Goal: Task Accomplishment & Management: Complete application form

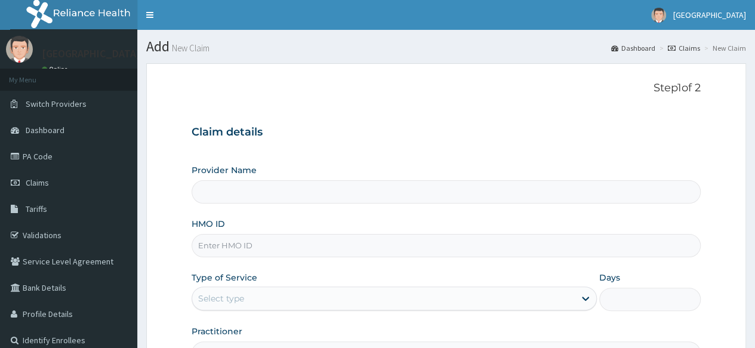
click at [150, 5] on link "Toggle navigation" at bounding box center [149, 15] width 25 height 30
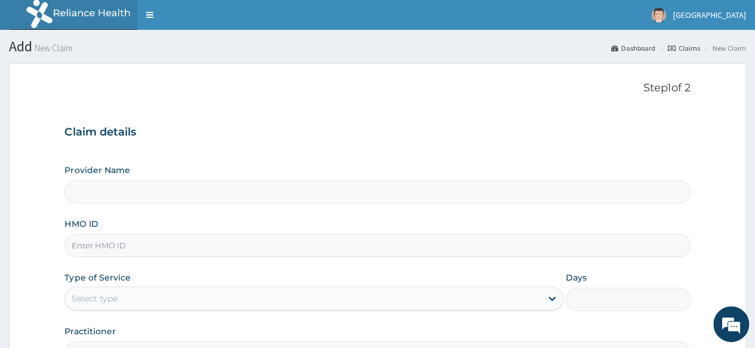
click at [293, 195] on input "Provider Name" at bounding box center [377, 191] width 626 height 23
type input "[GEOGRAPHIC_DATA]"
click at [230, 242] on input "HMO ID" at bounding box center [377, 245] width 626 height 23
type input "EPL/10053/e"
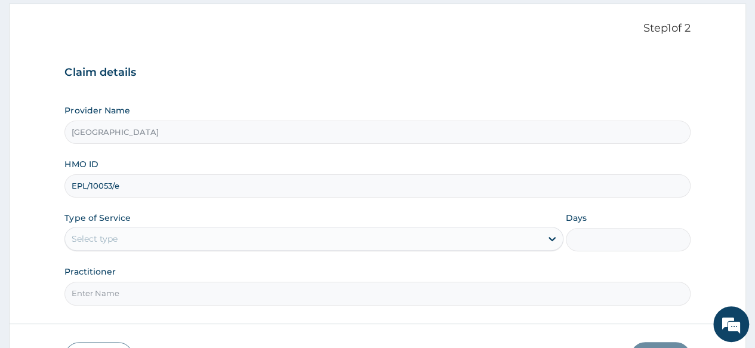
scroll to position [62, 0]
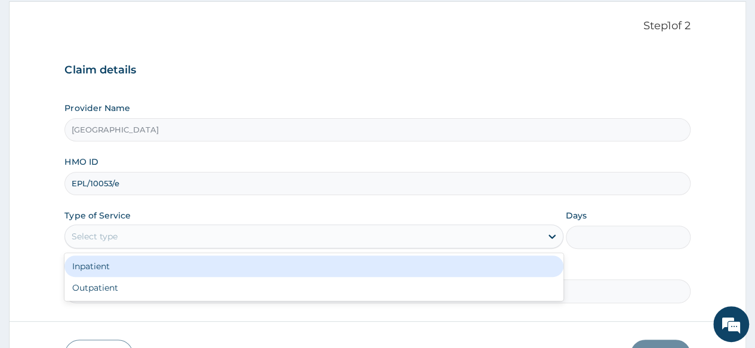
click at [234, 290] on div "Outpatient" at bounding box center [313, 287] width 499 height 21
type input "1"
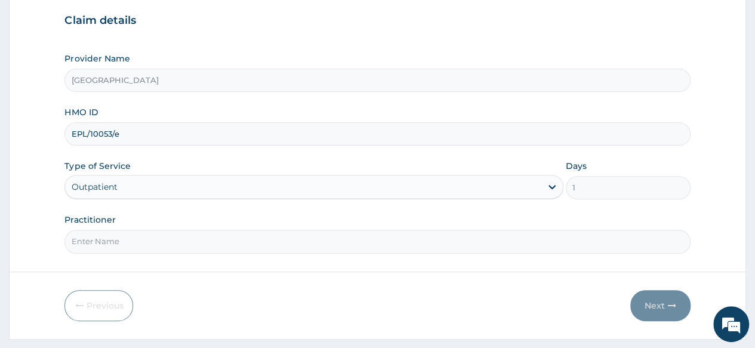
scroll to position [113, 0]
click at [271, 239] on input "Practitioner" at bounding box center [377, 240] width 626 height 23
type input "[PERSON_NAME]"
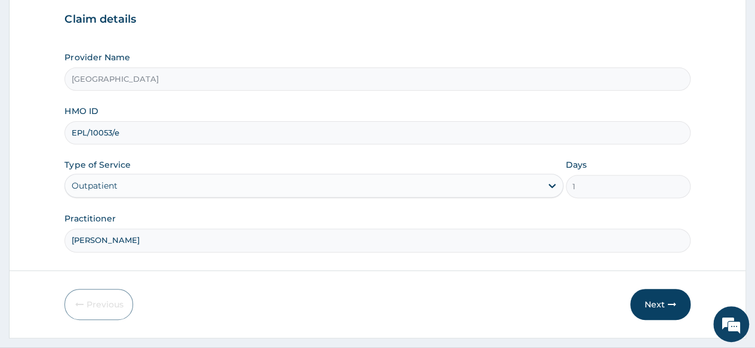
click at [656, 308] on button "Next" at bounding box center [661, 304] width 60 height 31
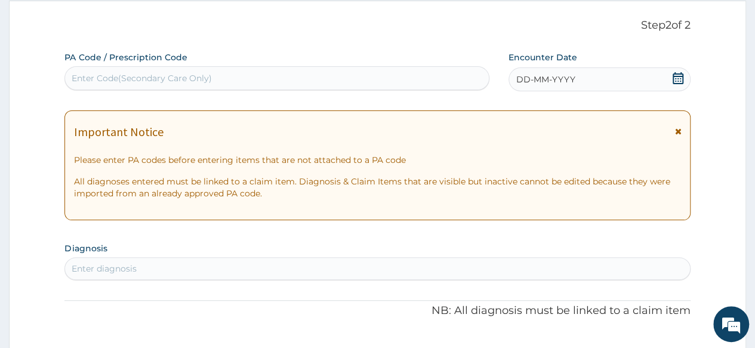
scroll to position [56, 0]
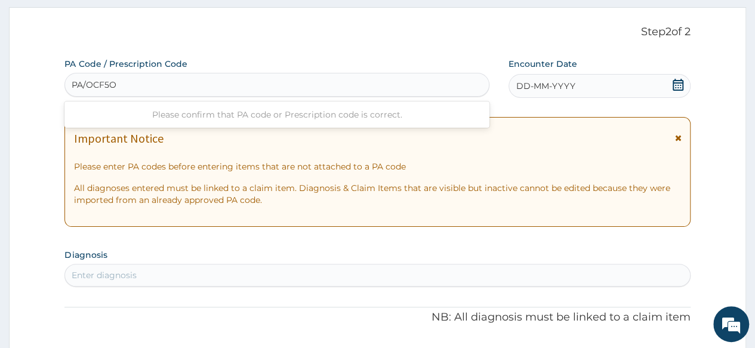
type input "PA/OCF5OB"
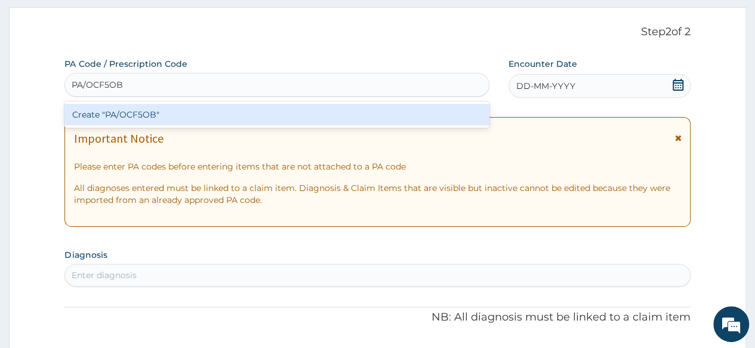
click at [229, 110] on div "Create "PA/OCF5OB"" at bounding box center [276, 114] width 425 height 21
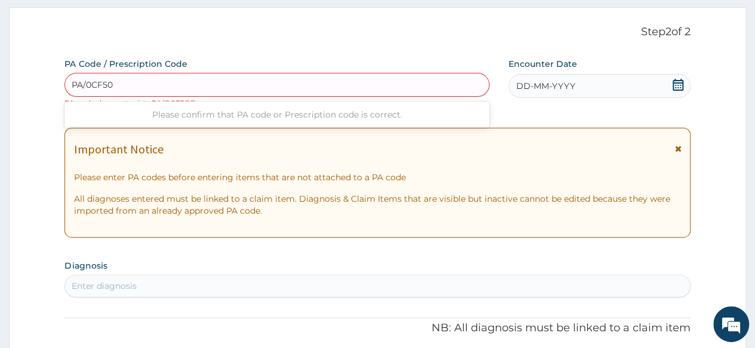
type input "PA/0CF50B"
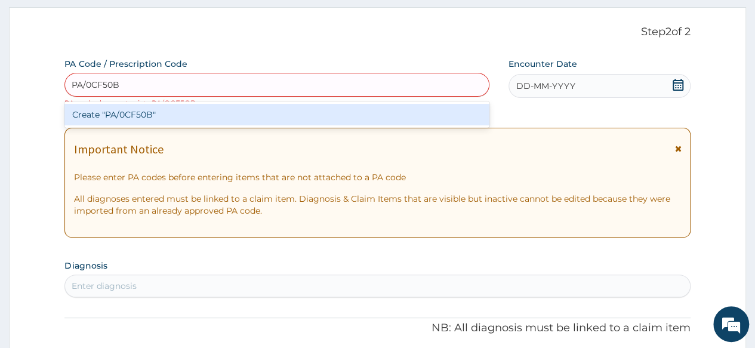
click at [205, 115] on div "Create "PA/0CF50B"" at bounding box center [276, 114] width 425 height 21
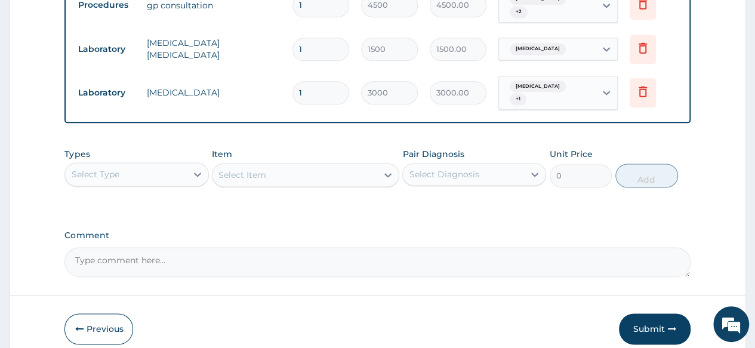
scroll to position [749, 0]
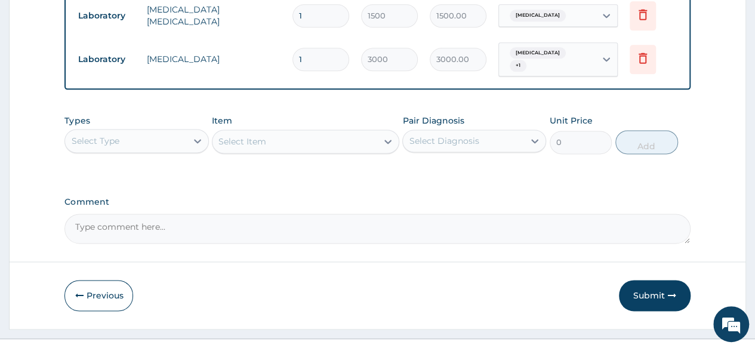
click at [659, 280] on button "Submit" at bounding box center [655, 295] width 72 height 31
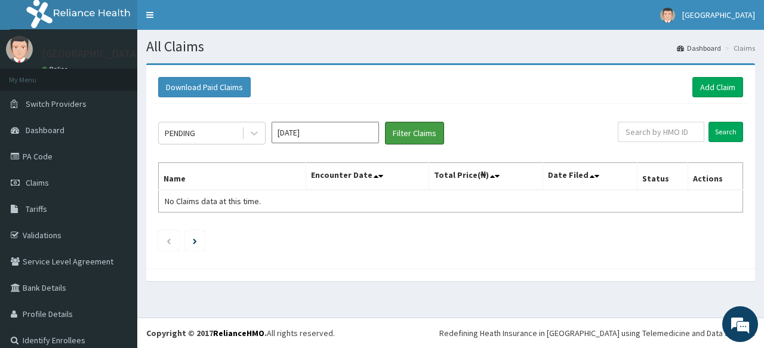
click at [413, 133] on button "Filter Claims" at bounding box center [414, 133] width 59 height 23
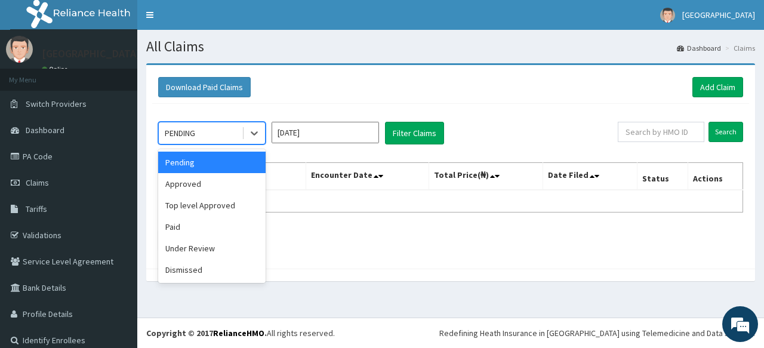
click at [228, 181] on div "Approved" at bounding box center [211, 183] width 107 height 21
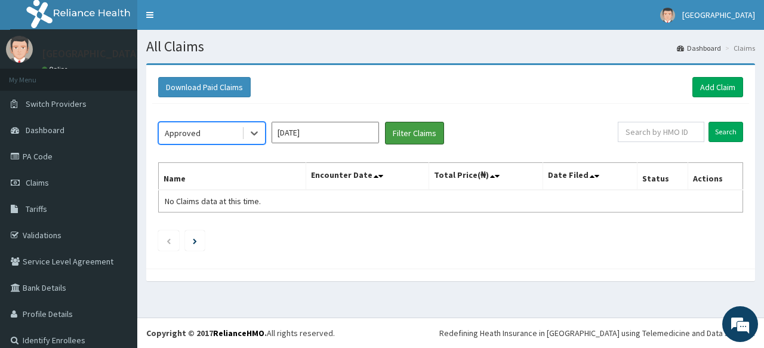
click at [411, 134] on button "Filter Claims" at bounding box center [414, 133] width 59 height 23
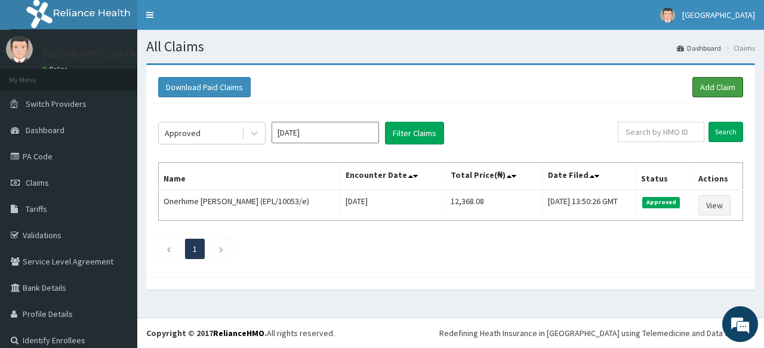
click at [715, 78] on link "Add Claim" at bounding box center [718, 87] width 51 height 20
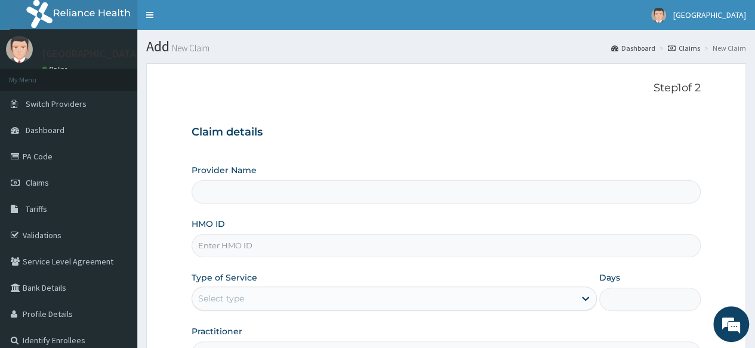
type input "[GEOGRAPHIC_DATA]"
click at [238, 244] on input "HMO ID" at bounding box center [446, 245] width 509 height 23
type input "p"
type input "k"
type input "nkk/10322/d"
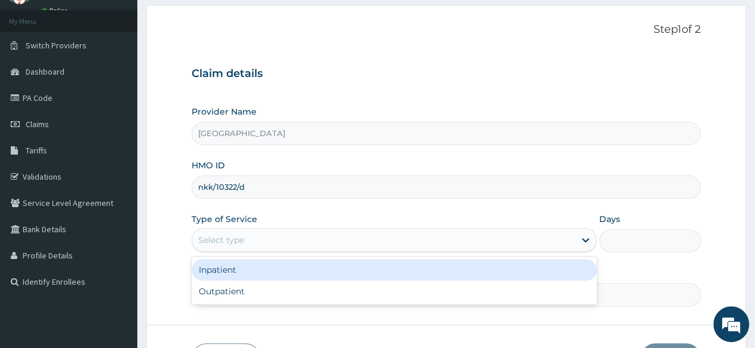
scroll to position [60, 0]
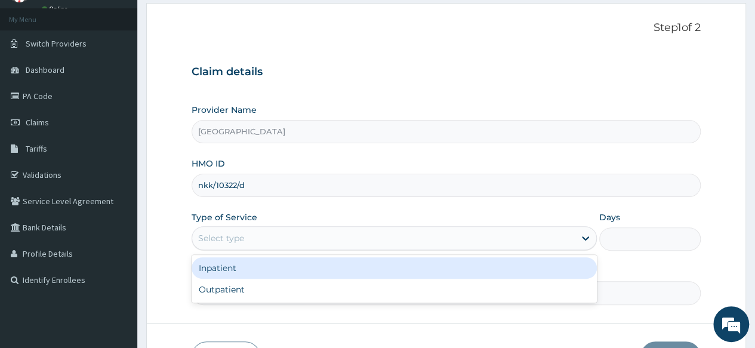
click at [319, 294] on div "Outpatient" at bounding box center [394, 289] width 405 height 21
type input "1"
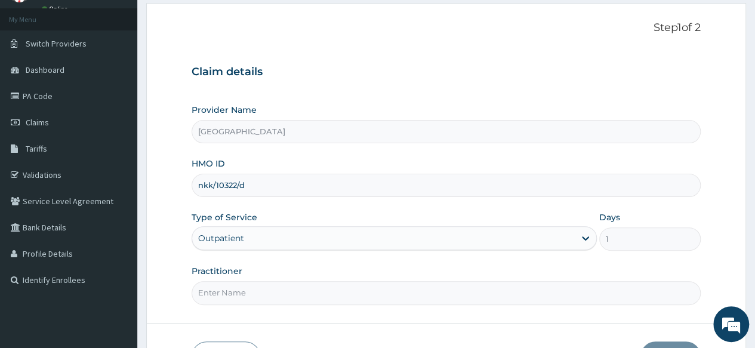
click at [319, 291] on input "Practitioner" at bounding box center [446, 292] width 509 height 23
type input "DR OPARA"
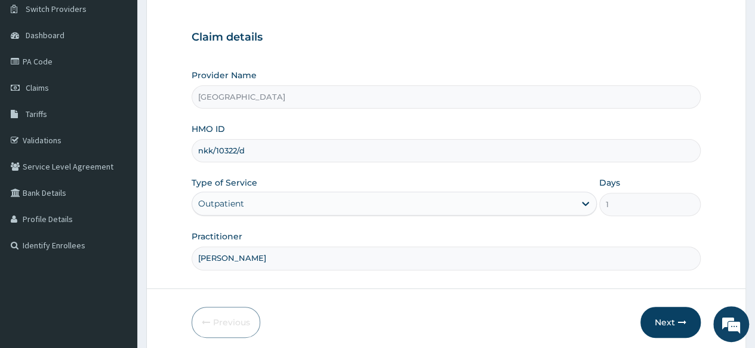
scroll to position [140, 0]
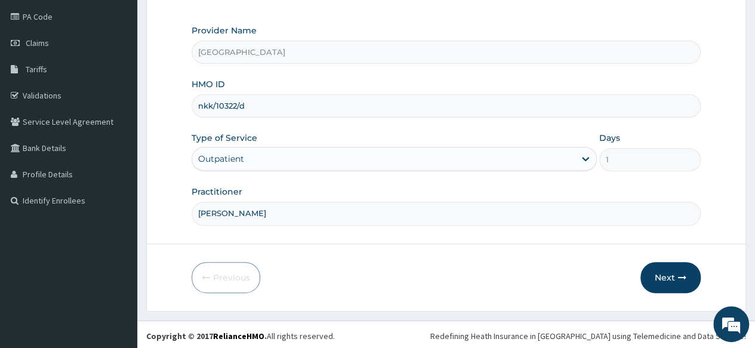
click at [656, 276] on button "Next" at bounding box center [671, 277] width 60 height 31
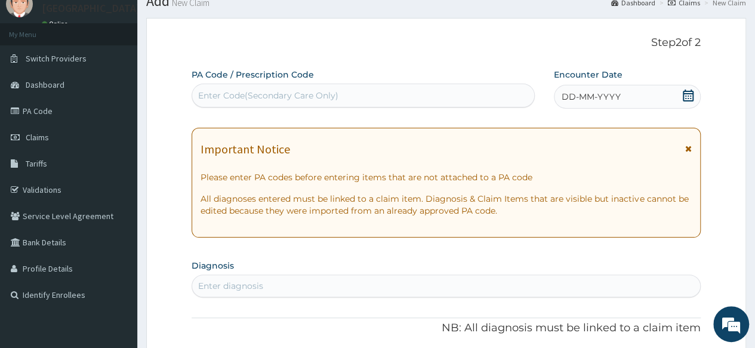
scroll to position [44, 0]
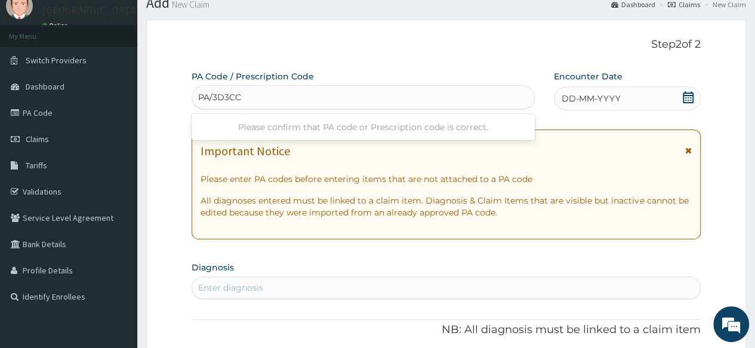
type input "PA/3D3CCA"
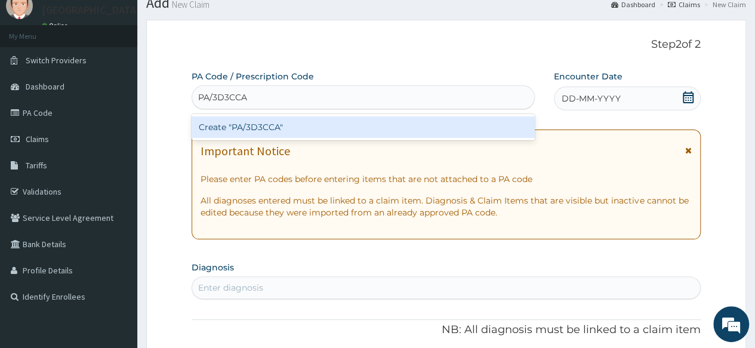
click at [337, 119] on div "Create "PA/3D3CCA"" at bounding box center [363, 126] width 343 height 21
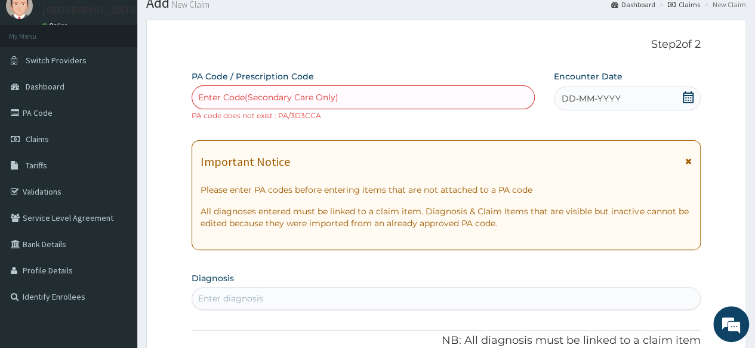
click at [91, 107] on link "PA Code" at bounding box center [68, 113] width 137 height 26
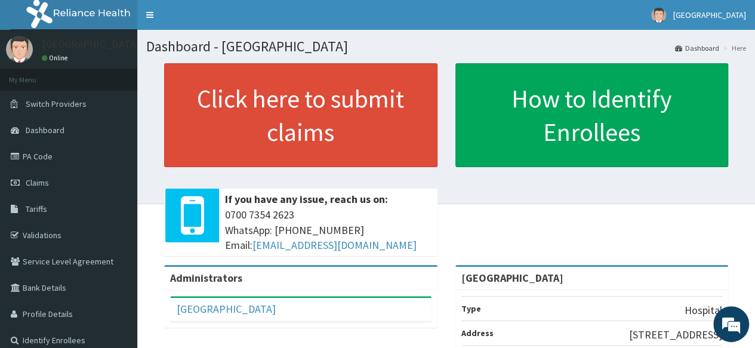
click at [32, 188] on span "Claims" at bounding box center [37, 182] width 23 height 11
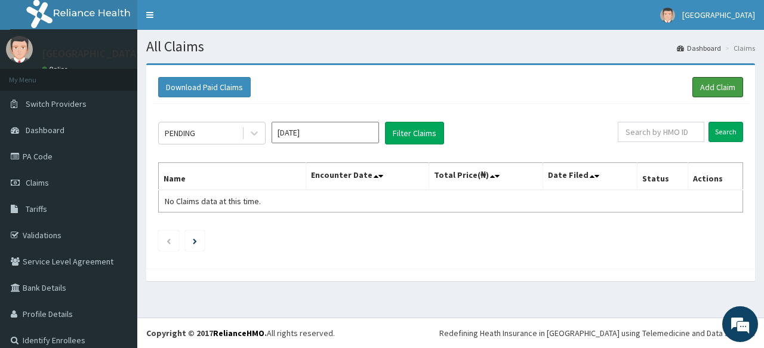
click at [703, 91] on link "Add Claim" at bounding box center [718, 87] width 51 height 20
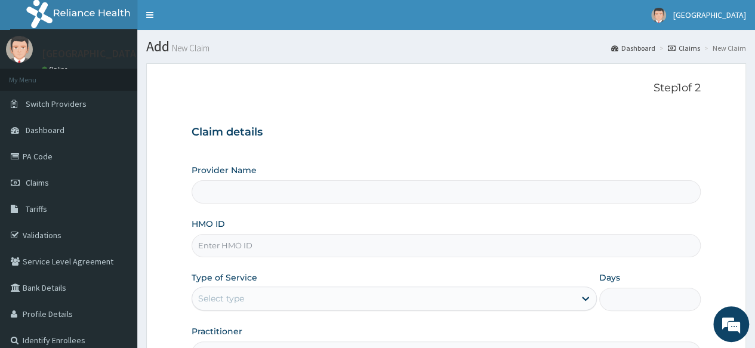
click at [324, 188] on input "Provider Name" at bounding box center [446, 191] width 509 height 23
type input "[GEOGRAPHIC_DATA]"
click at [308, 245] on input "HMO ID" at bounding box center [446, 245] width 509 height 23
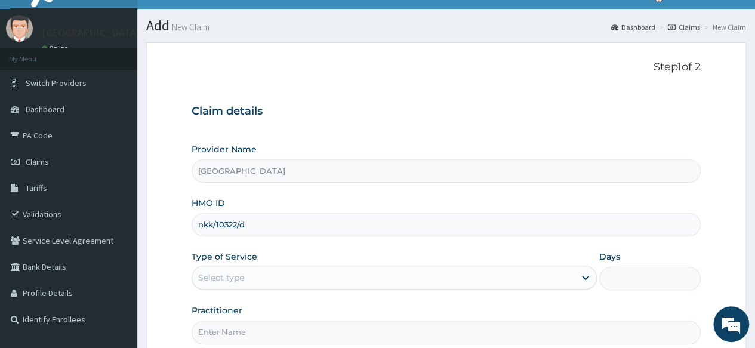
scroll to position [35, 0]
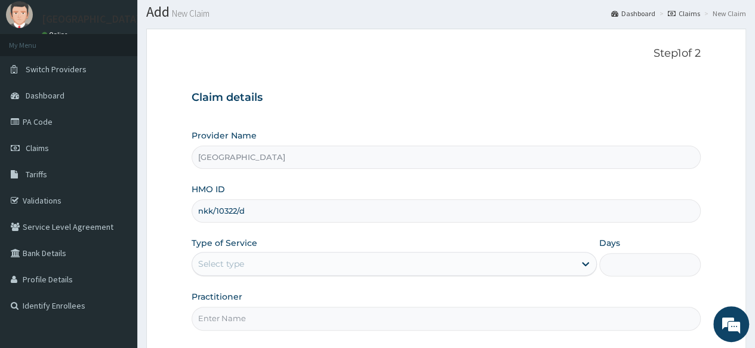
type input "nkk/10322/d"
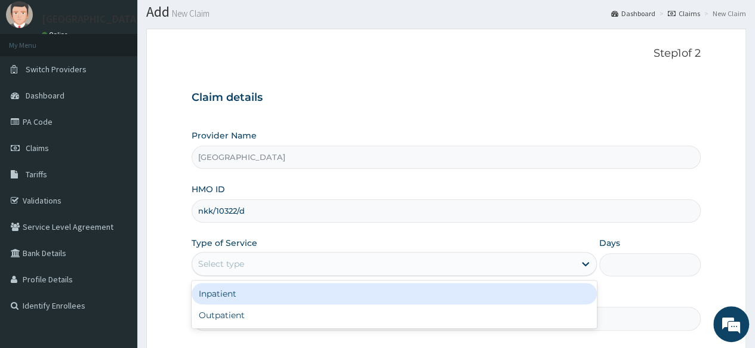
click at [271, 319] on div "Outpatient" at bounding box center [394, 315] width 405 height 21
type input "1"
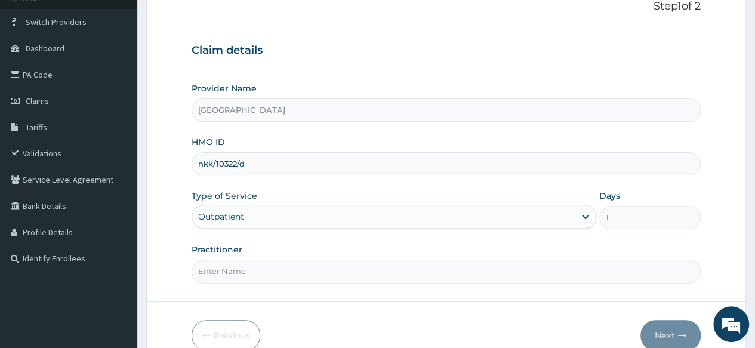
scroll to position [89, 0]
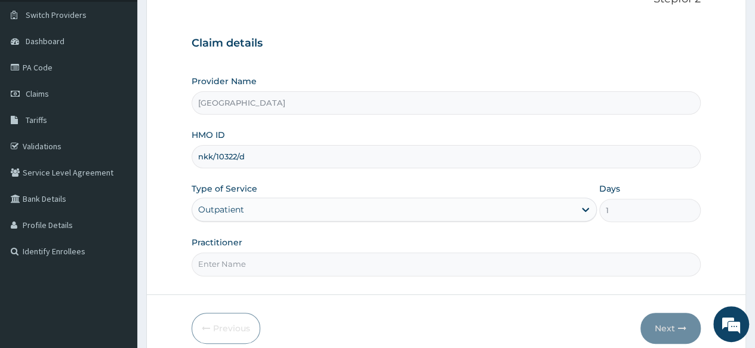
click at [285, 262] on input "Practitioner" at bounding box center [446, 264] width 509 height 23
type input "[PERSON_NAME]"
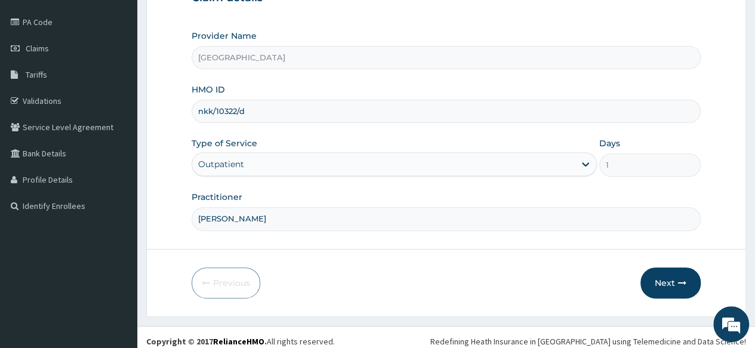
scroll to position [140, 0]
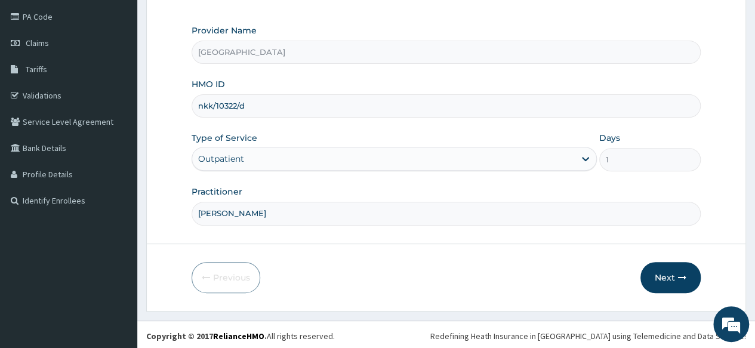
click at [669, 274] on button "Next" at bounding box center [671, 277] width 60 height 31
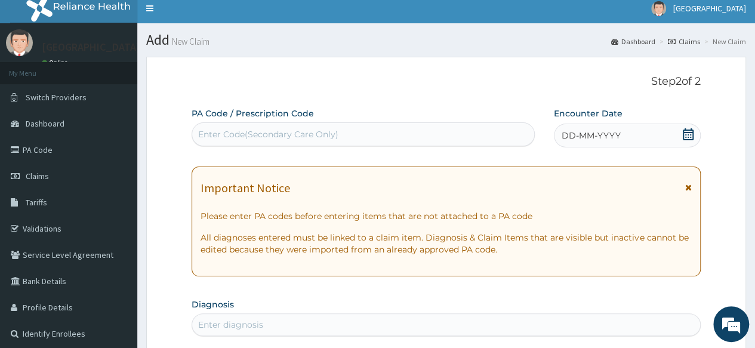
scroll to position [0, 0]
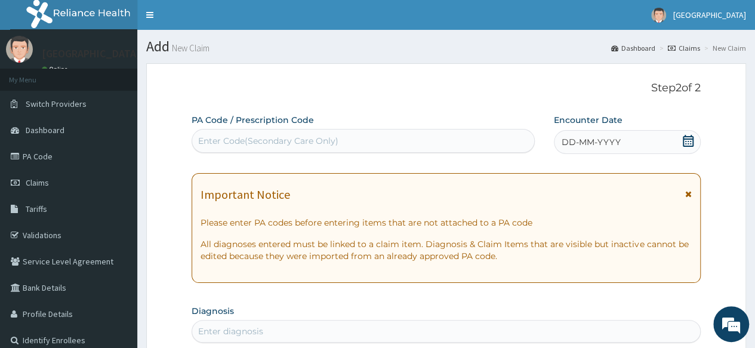
click at [93, 147] on link "PA Code" at bounding box center [68, 156] width 137 height 26
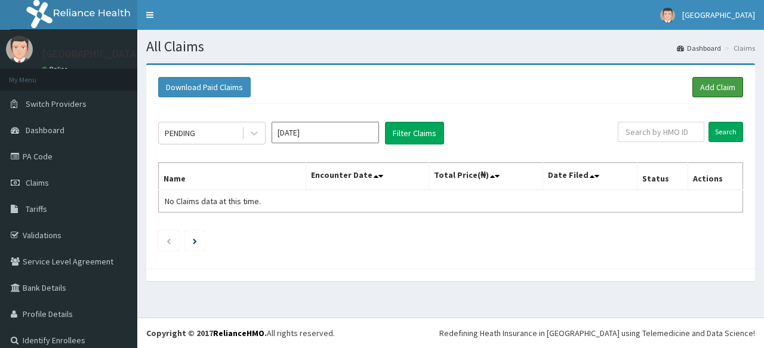
click at [705, 91] on link "Add Claim" at bounding box center [718, 87] width 51 height 20
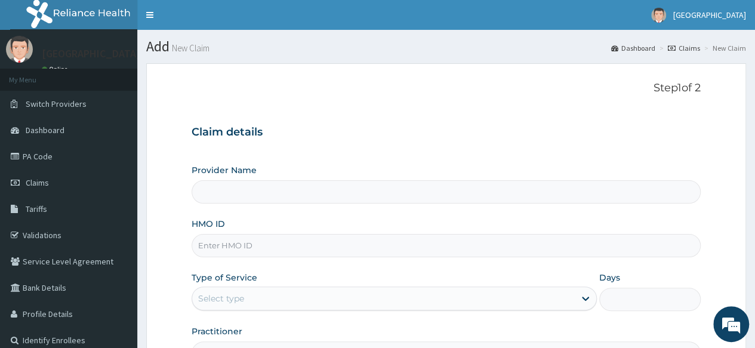
click at [331, 193] on input "Provider Name" at bounding box center [446, 191] width 509 height 23
type input "[GEOGRAPHIC_DATA]"
click at [331, 248] on input "HMO ID" at bounding box center [446, 245] width 509 height 23
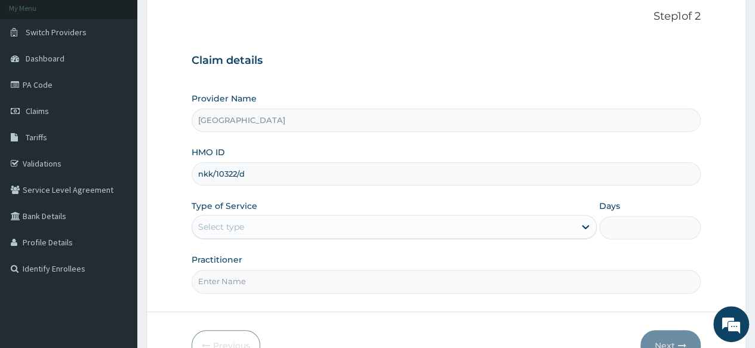
scroll to position [79, 0]
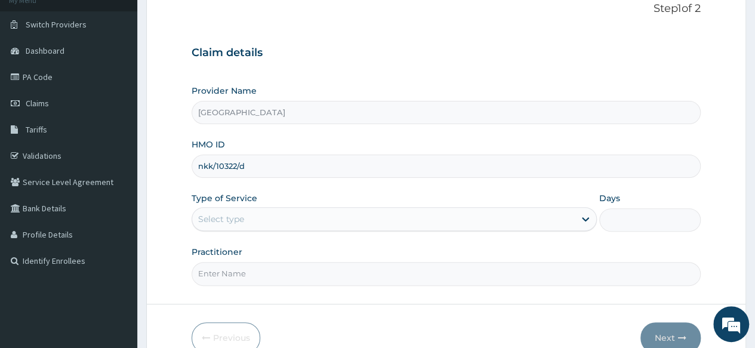
type input "nkk/10322/d"
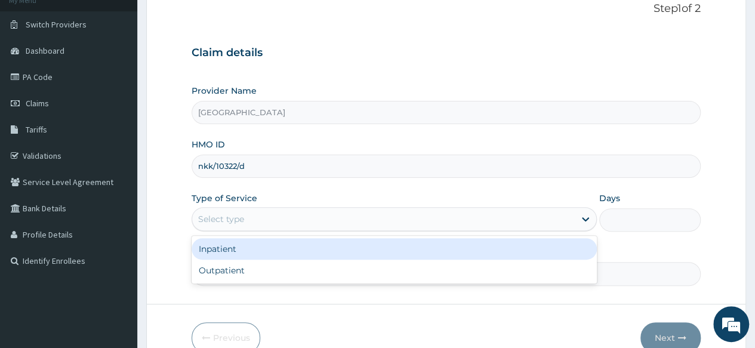
click at [297, 273] on div "Outpatient" at bounding box center [394, 270] width 405 height 21
type input "1"
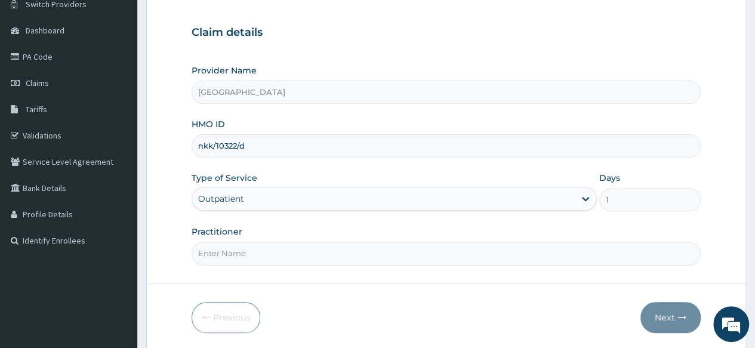
scroll to position [117, 0]
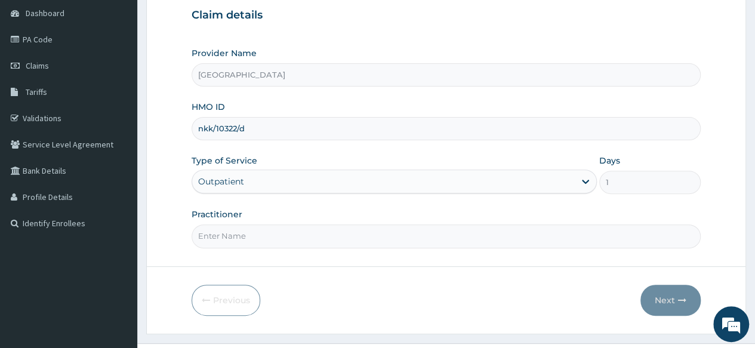
click at [309, 236] on input "Practitioner" at bounding box center [446, 236] width 509 height 23
type input "DR OPARA"
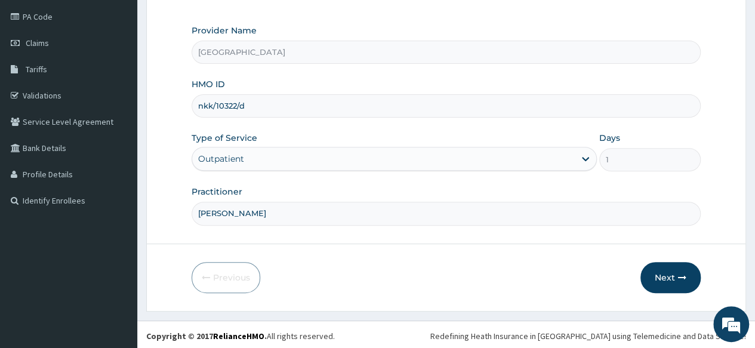
click at [666, 278] on button "Next" at bounding box center [671, 277] width 60 height 31
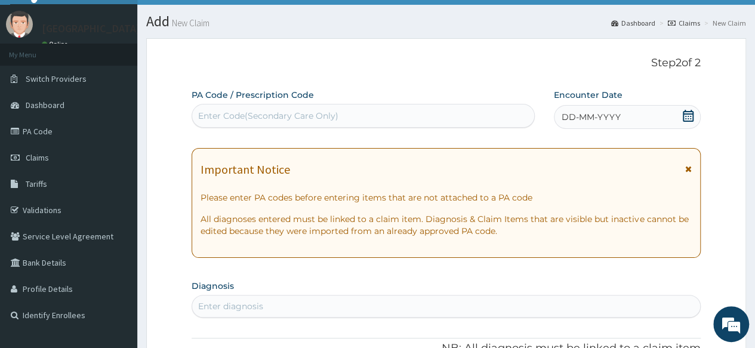
scroll to position [8, 0]
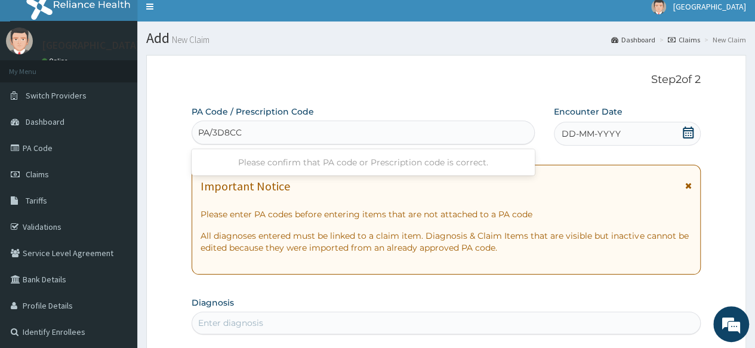
type input "PA/3D8CCA"
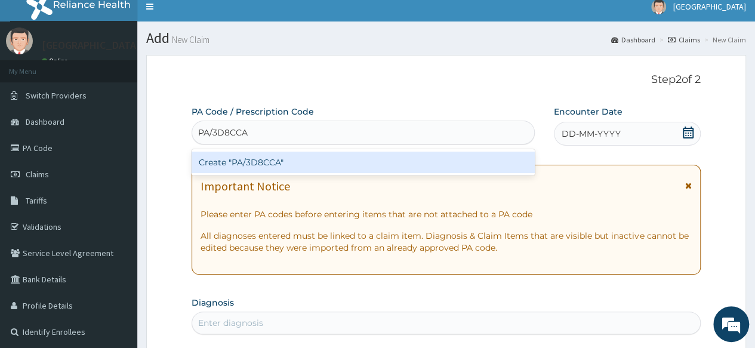
click at [331, 161] on div "Create "PA/3D8CCA"" at bounding box center [363, 162] width 343 height 21
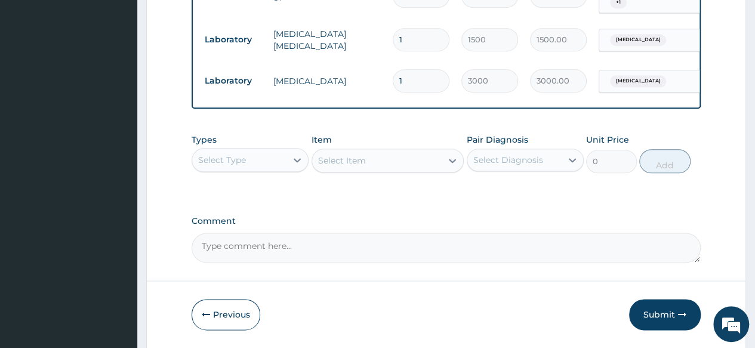
scroll to position [638, 0]
click at [658, 309] on button "Submit" at bounding box center [665, 314] width 72 height 31
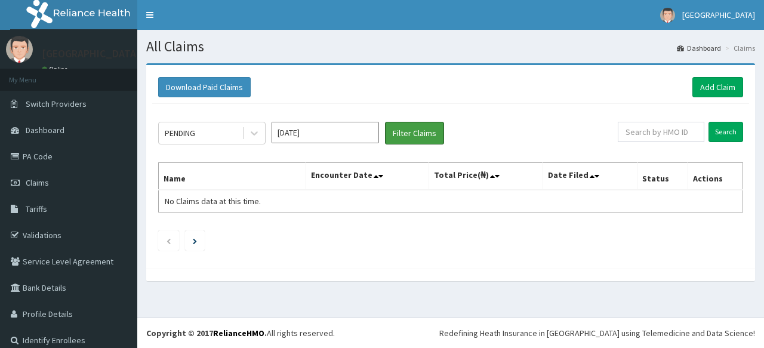
click at [408, 133] on button "Filter Claims" at bounding box center [414, 133] width 59 height 23
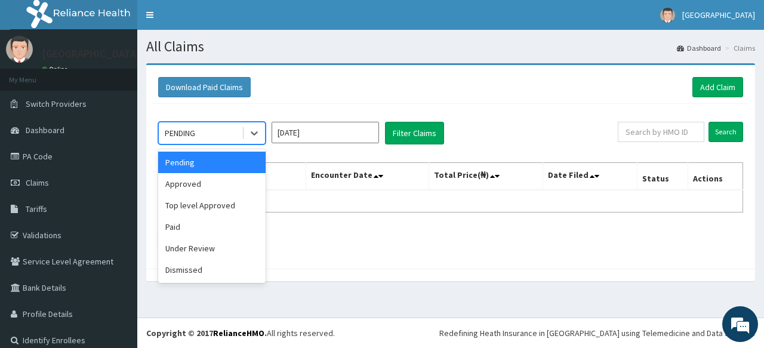
click at [223, 180] on div "Approved" at bounding box center [211, 183] width 107 height 21
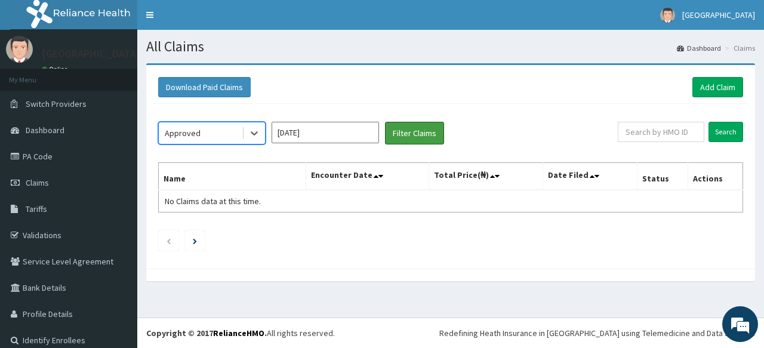
click at [409, 137] on button "Filter Claims" at bounding box center [414, 133] width 59 height 23
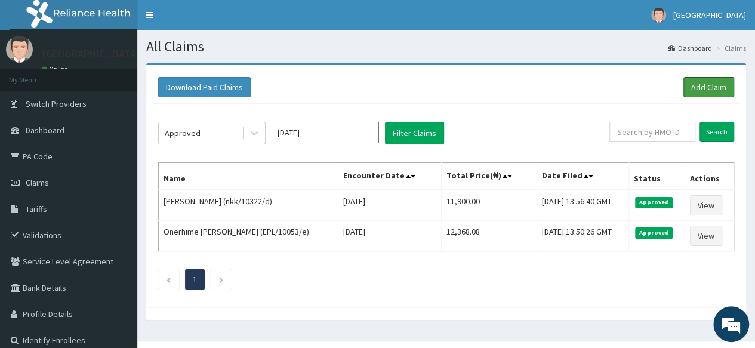
click at [706, 85] on link "Add Claim" at bounding box center [709, 87] width 51 height 20
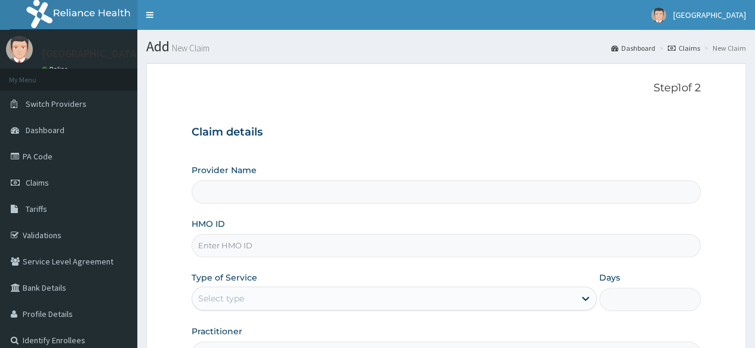
click at [236, 189] on input "Provider Name" at bounding box center [446, 191] width 509 height 23
type input "[GEOGRAPHIC_DATA]"
click at [237, 243] on input "HMO ID" at bounding box center [446, 245] width 509 height 23
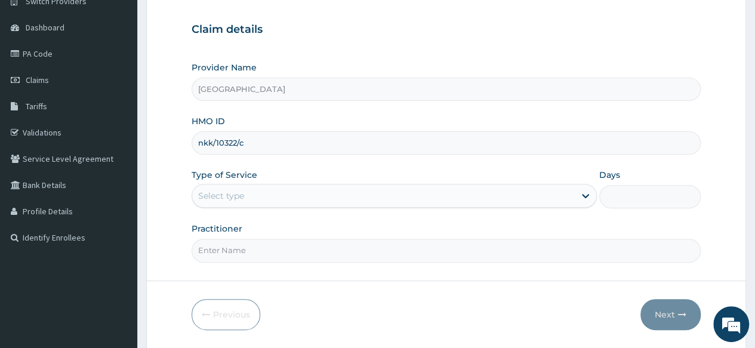
scroll to position [140, 0]
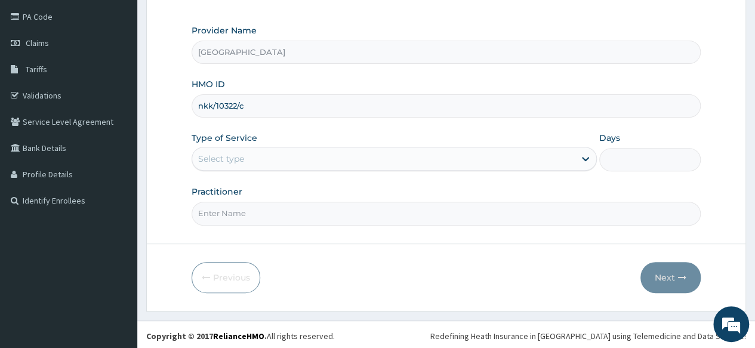
type input "nkk/10322/c"
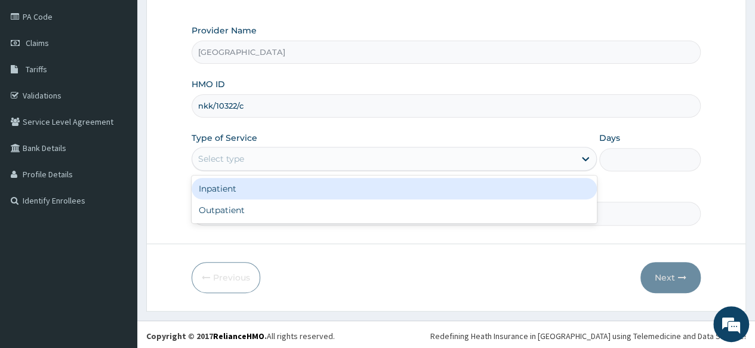
click at [286, 215] on div "Outpatient" at bounding box center [394, 209] width 405 height 21
type input "1"
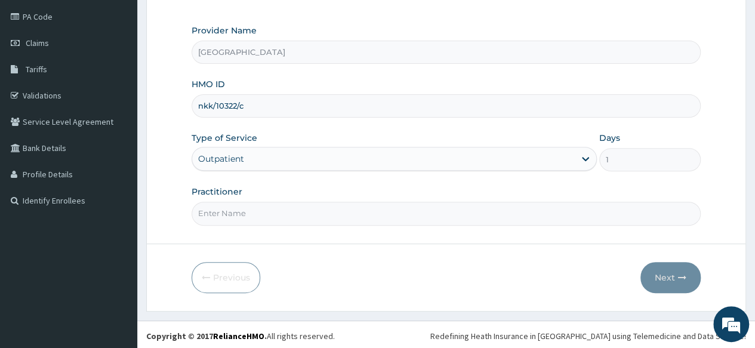
click at [380, 211] on input "Practitioner" at bounding box center [446, 213] width 509 height 23
type input "DR OPARA"
click at [675, 278] on button "Next" at bounding box center [671, 277] width 60 height 31
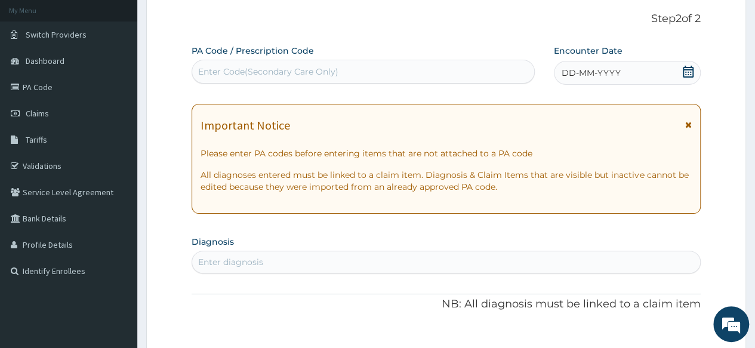
scroll to position [67, 0]
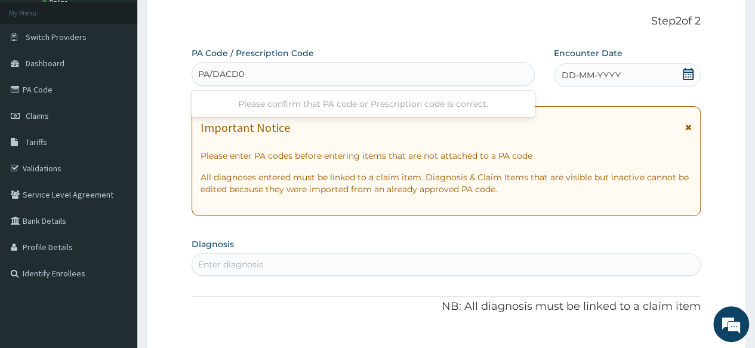
type input "PA/DACD05"
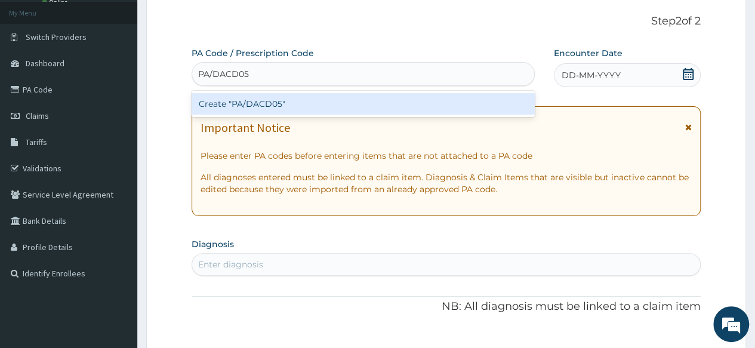
click at [307, 101] on div "Create "PA/DACD05"" at bounding box center [363, 103] width 343 height 21
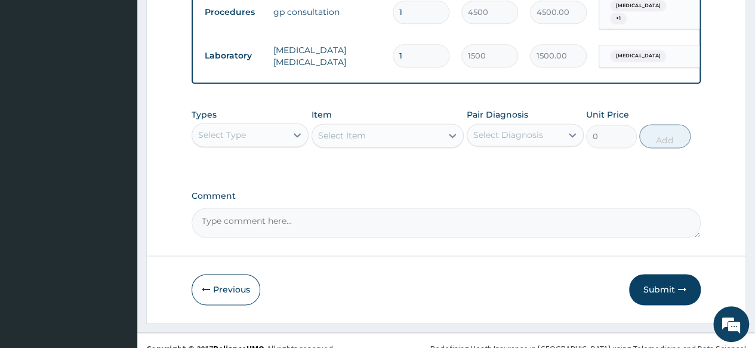
scroll to position [788, 0]
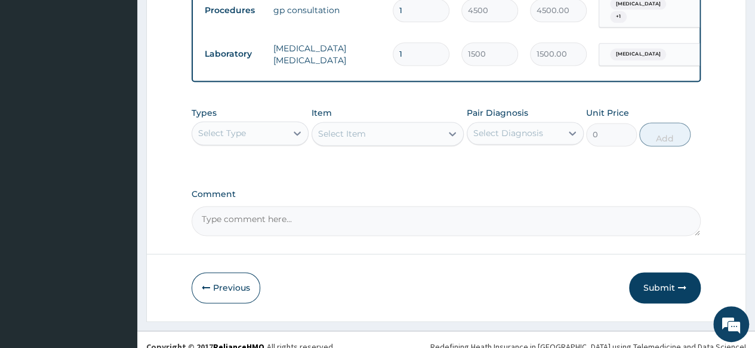
click at [657, 283] on button "Submit" at bounding box center [665, 287] width 72 height 31
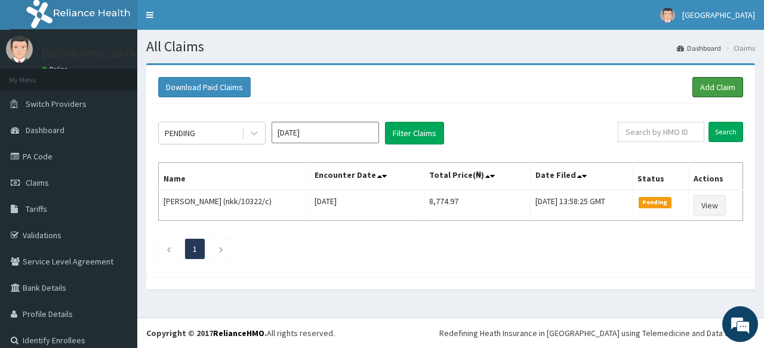
click at [705, 92] on link "Add Claim" at bounding box center [718, 87] width 51 height 20
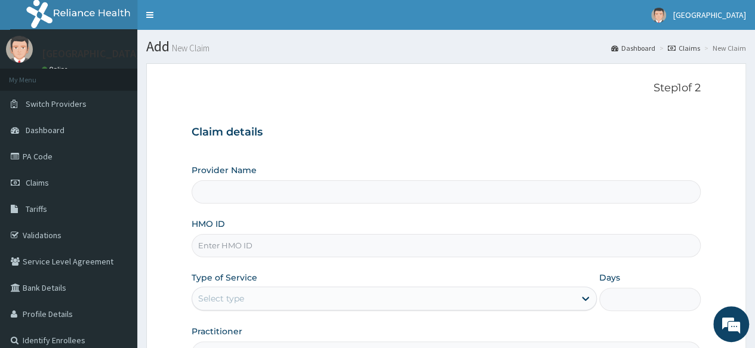
click at [297, 188] on input "Provider Name" at bounding box center [446, 191] width 509 height 23
type input "[GEOGRAPHIC_DATA]"
click at [321, 243] on input "HMO ID" at bounding box center [446, 245] width 509 height 23
type input "nkk/10322/e"
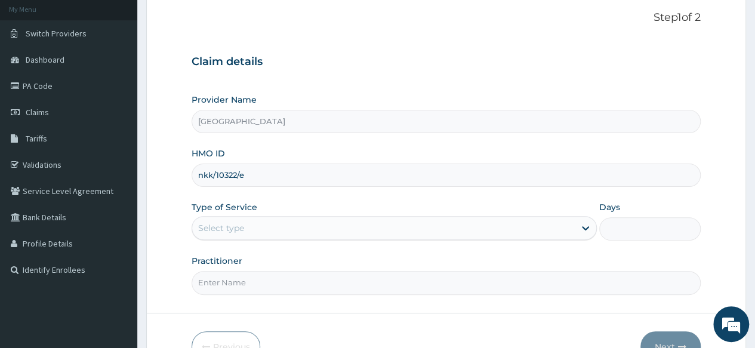
scroll to position [74, 0]
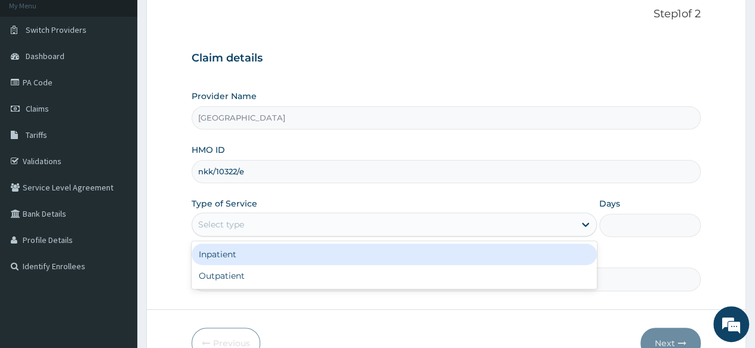
click at [291, 279] on div "Outpatient" at bounding box center [394, 275] width 405 height 21
type input "1"
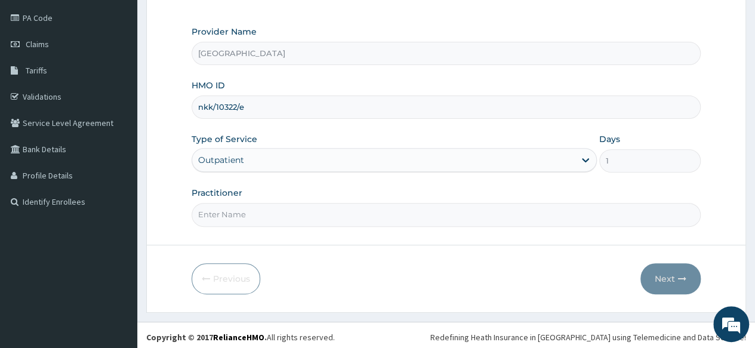
scroll to position [140, 0]
click at [348, 213] on input "Practitioner" at bounding box center [446, 213] width 509 height 23
type input "DR OPARA"
click at [679, 287] on button "Next" at bounding box center [671, 277] width 60 height 31
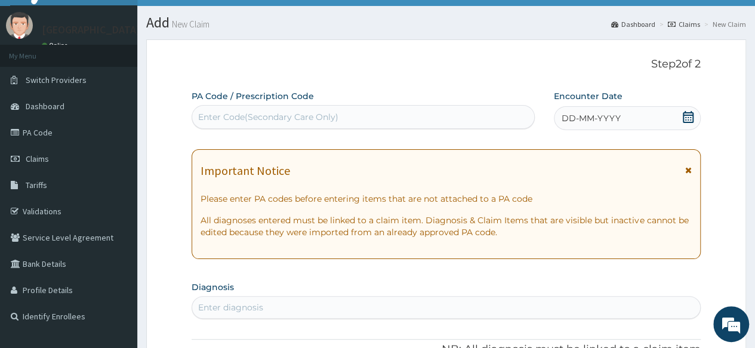
scroll to position [23, 0]
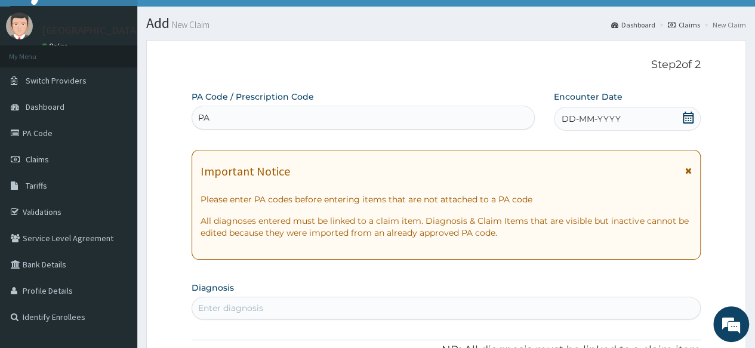
type input "P"
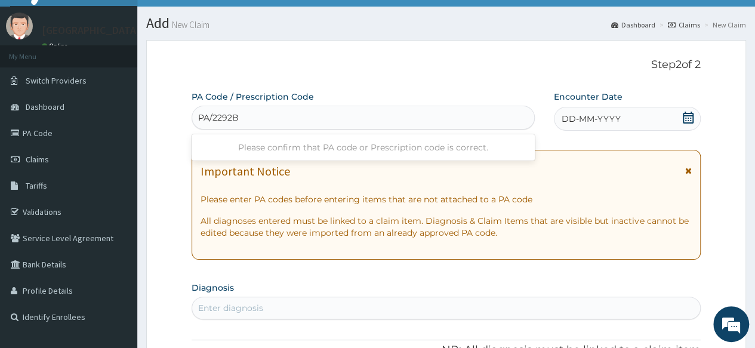
type input "PA/2292B4"
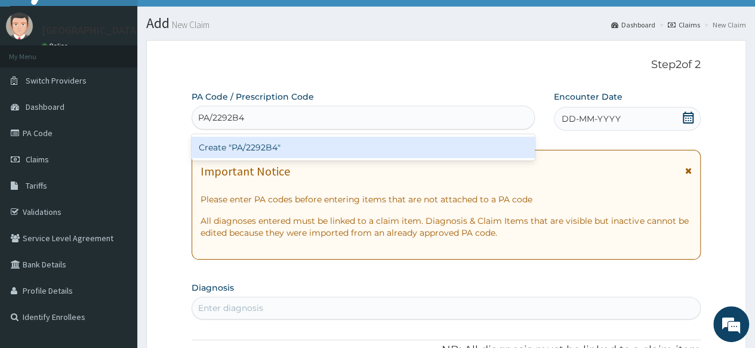
click at [285, 146] on div "Create "PA/2292B4"" at bounding box center [363, 147] width 343 height 21
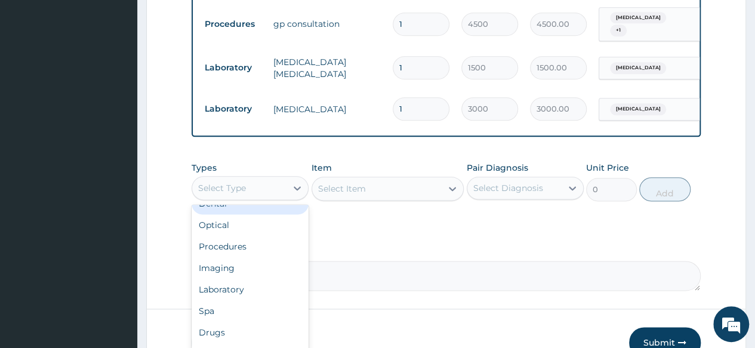
scroll to position [41, 0]
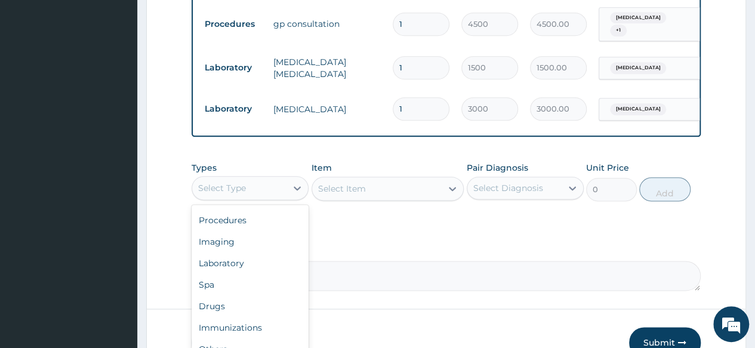
click at [253, 296] on div "Drugs" at bounding box center [250, 306] width 117 height 21
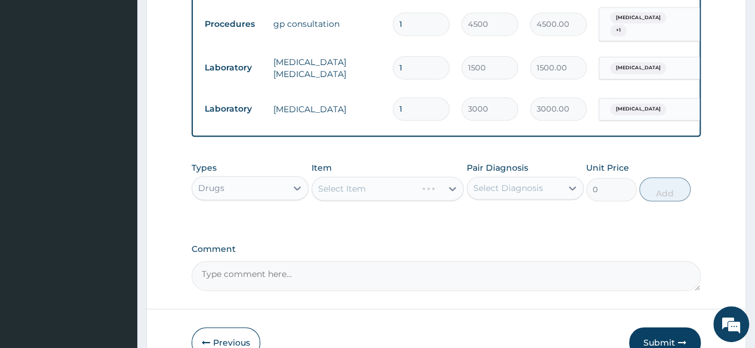
click at [324, 177] on div "Select Item" at bounding box center [388, 189] width 153 height 24
click at [308, 176] on div "Drugs" at bounding box center [250, 188] width 117 height 24
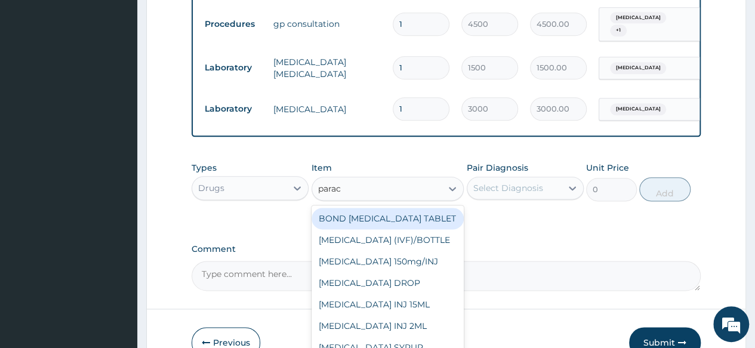
type input "parace"
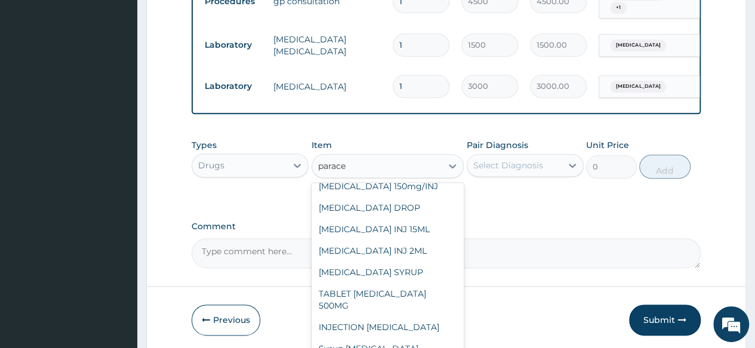
scroll to position [712, 0]
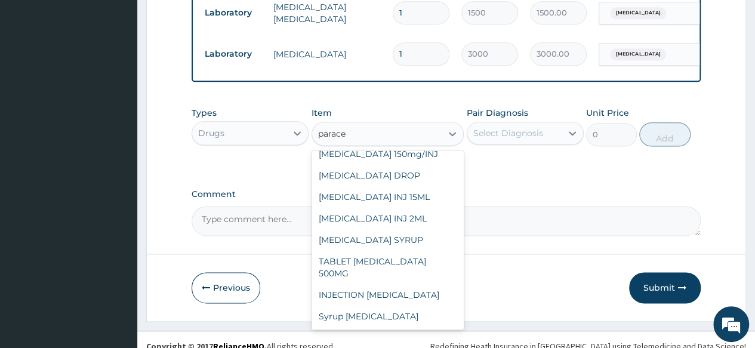
click at [401, 310] on div "Syrup Paracetamol" at bounding box center [388, 316] width 153 height 21
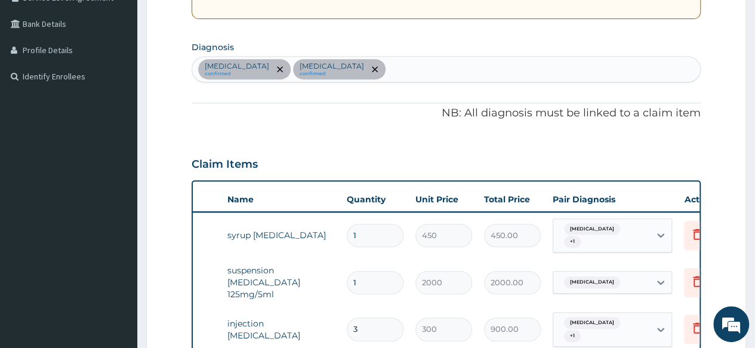
scroll to position [0, 90]
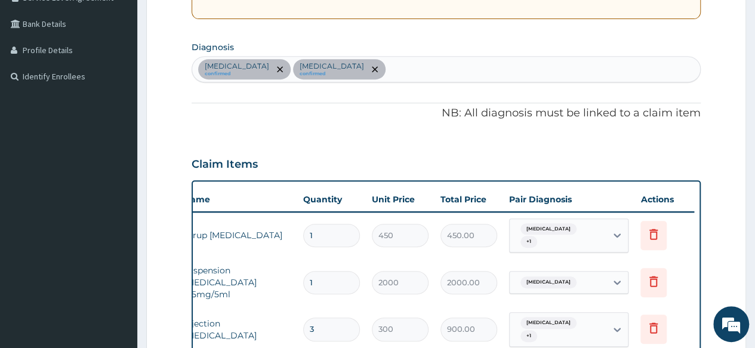
click at [652, 229] on icon at bounding box center [654, 234] width 14 height 14
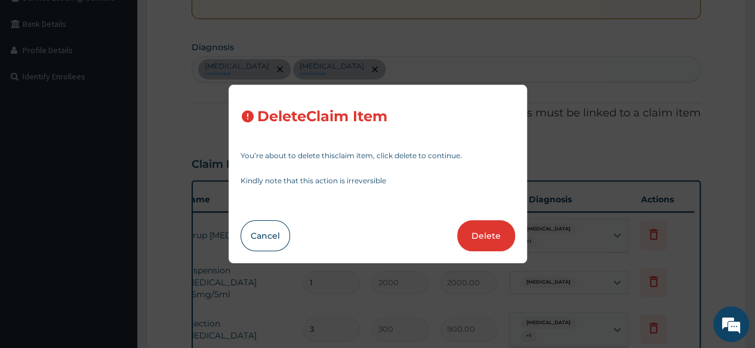
click at [491, 235] on button "Delete" at bounding box center [486, 235] width 58 height 31
type input "2000"
type input "2000.00"
type input "3"
type input "300"
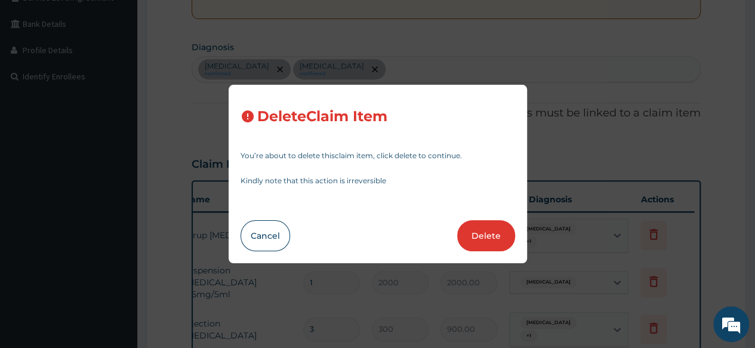
type input "900.00"
type input "6"
type input "24.06"
type input "144.36"
type input "1"
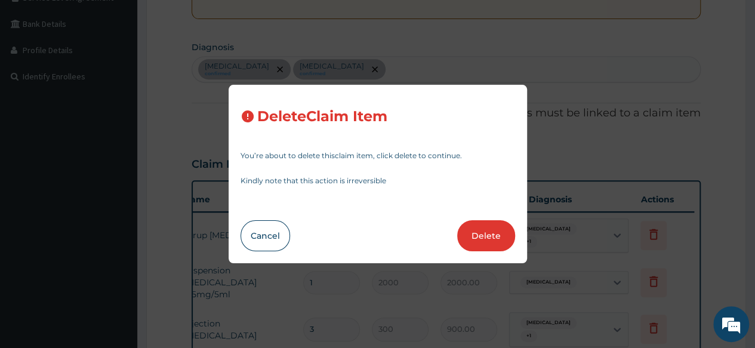
type input "4500"
type input "4500.00"
type input "1500"
type input "1500.00"
type input "3000"
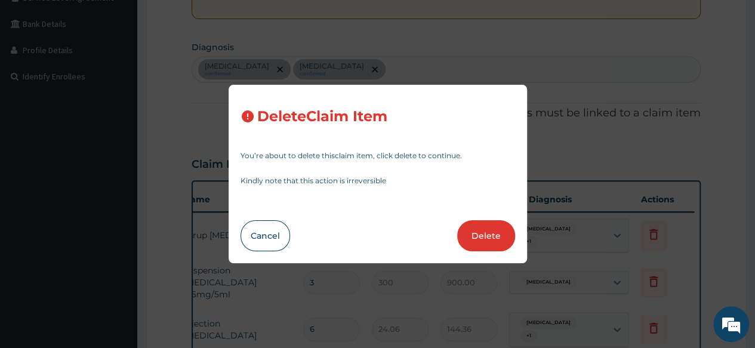
type input "3000.00"
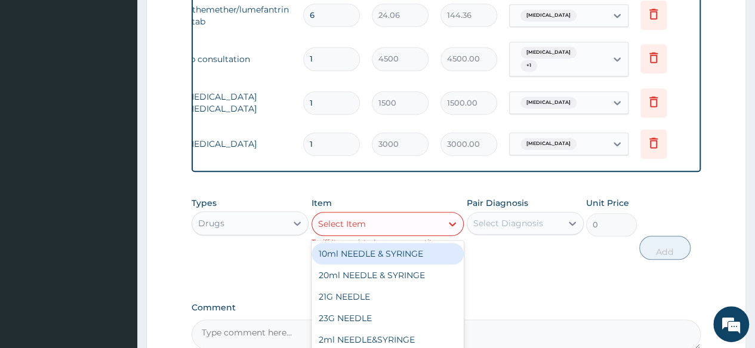
scroll to position [579, 0]
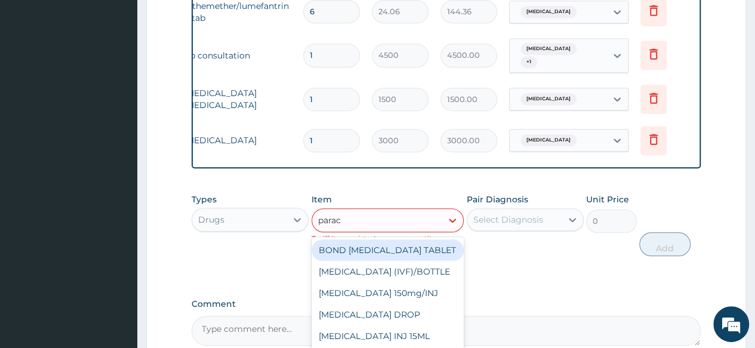
type input "parace"
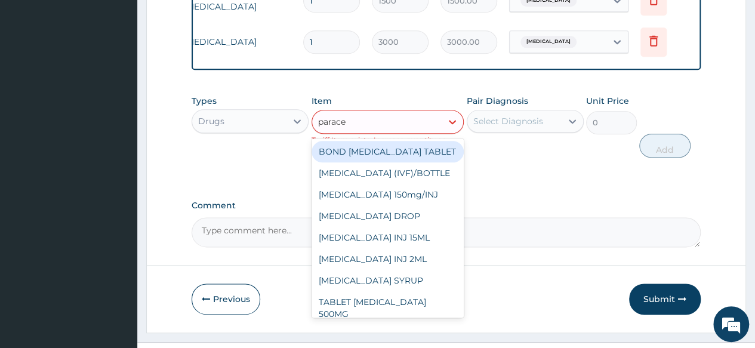
scroll to position [53, 0]
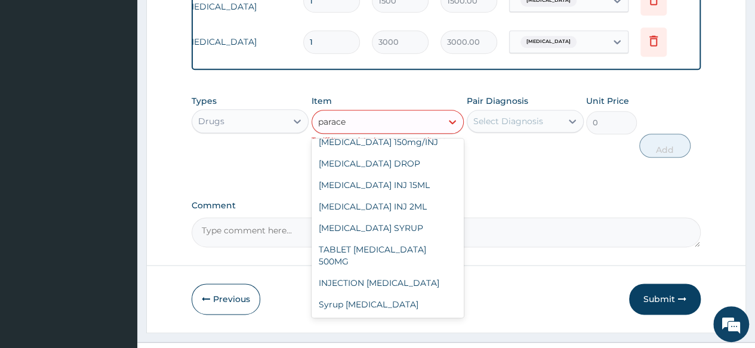
click at [389, 297] on div "Syrup Paracetamol" at bounding box center [388, 304] width 153 height 21
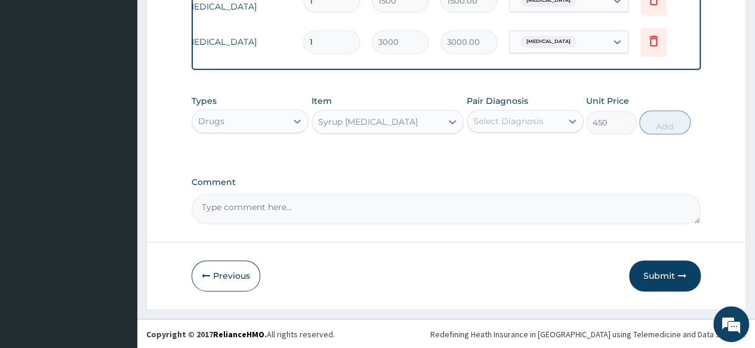
type input "450"
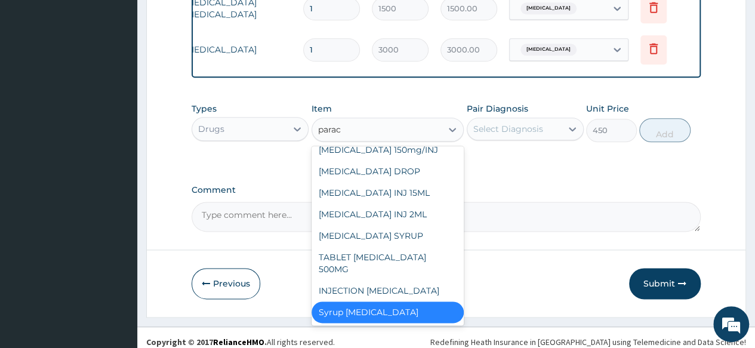
type input "parace"
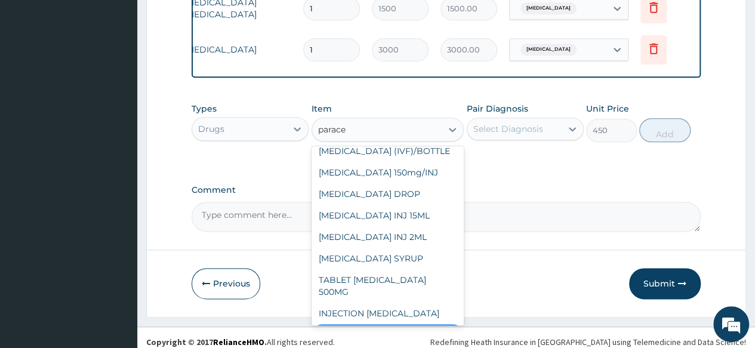
scroll to position [0, 0]
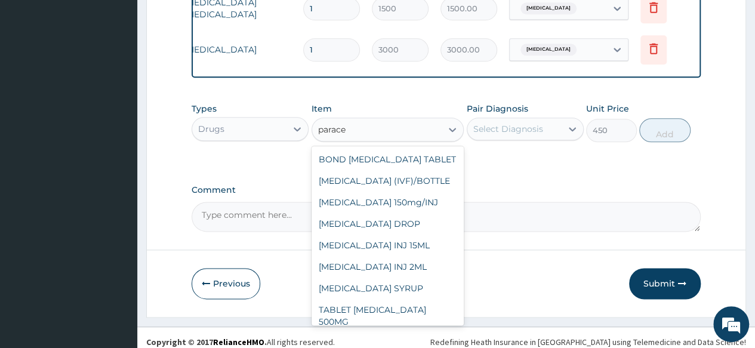
click at [390, 281] on div "PARACETAMOL SYRUP" at bounding box center [388, 288] width 153 height 21
type input "131.25"
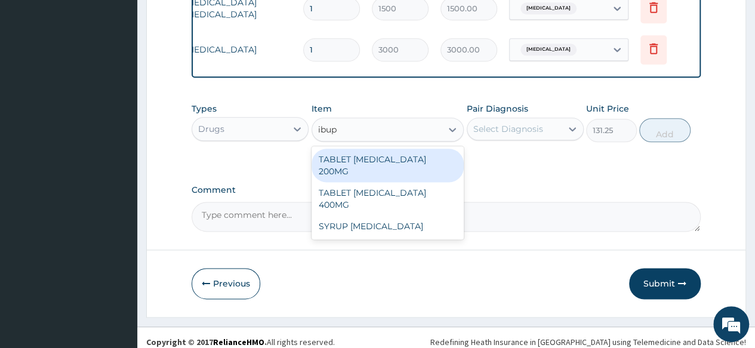
type input "ibupr"
click at [414, 216] on div "SYRUP IBUPROFEN" at bounding box center [388, 226] width 153 height 21
type input "600"
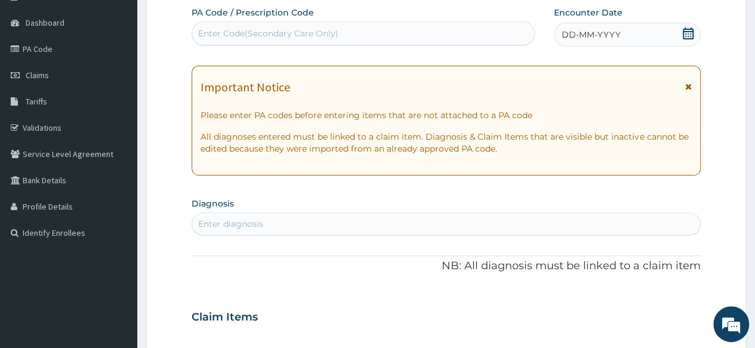
scroll to position [79, 0]
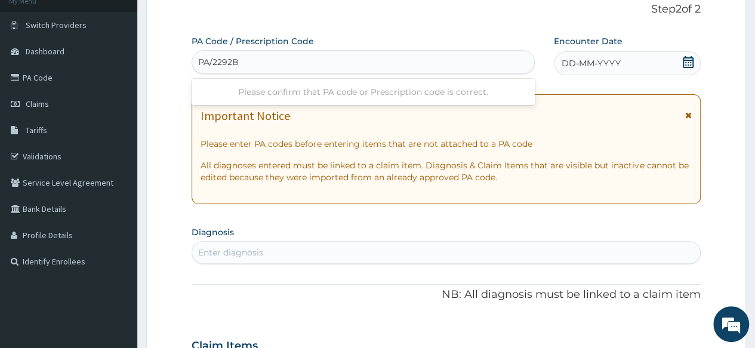
type input "PA/2292B4"
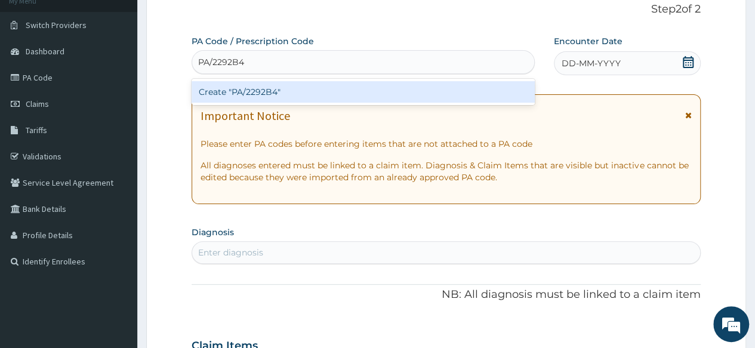
click at [284, 91] on div "Create "PA/2292B4"" at bounding box center [363, 91] width 343 height 21
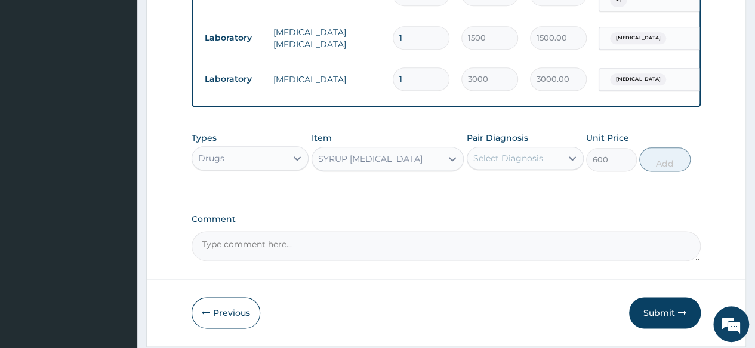
scroll to position [712, 0]
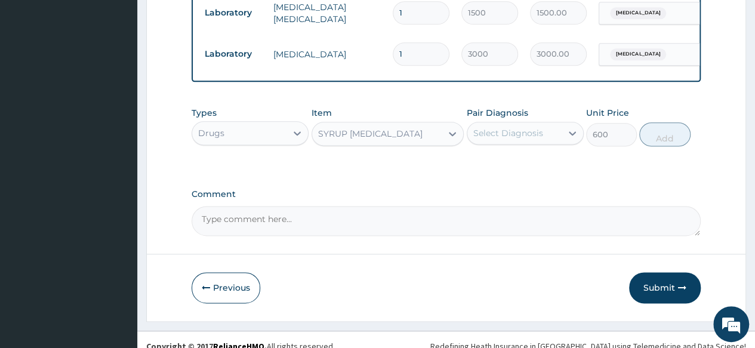
click at [662, 278] on button "Submit" at bounding box center [665, 287] width 72 height 31
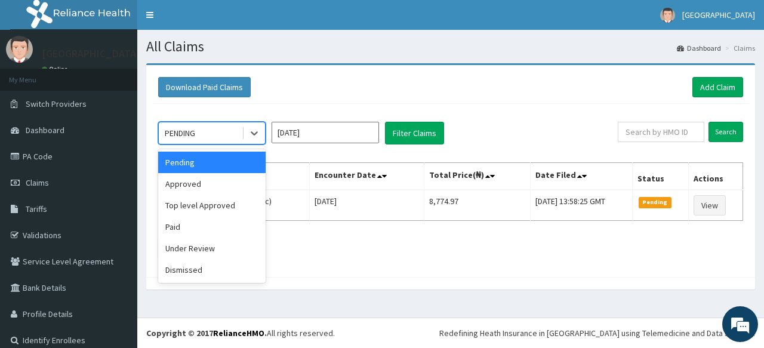
click at [223, 180] on div "Approved" at bounding box center [211, 183] width 107 height 21
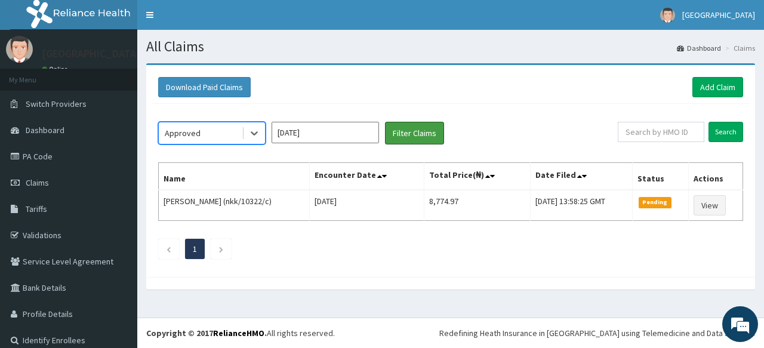
click at [416, 135] on button "Filter Claims" at bounding box center [414, 133] width 59 height 23
